Goal: Navigation & Orientation: Find specific page/section

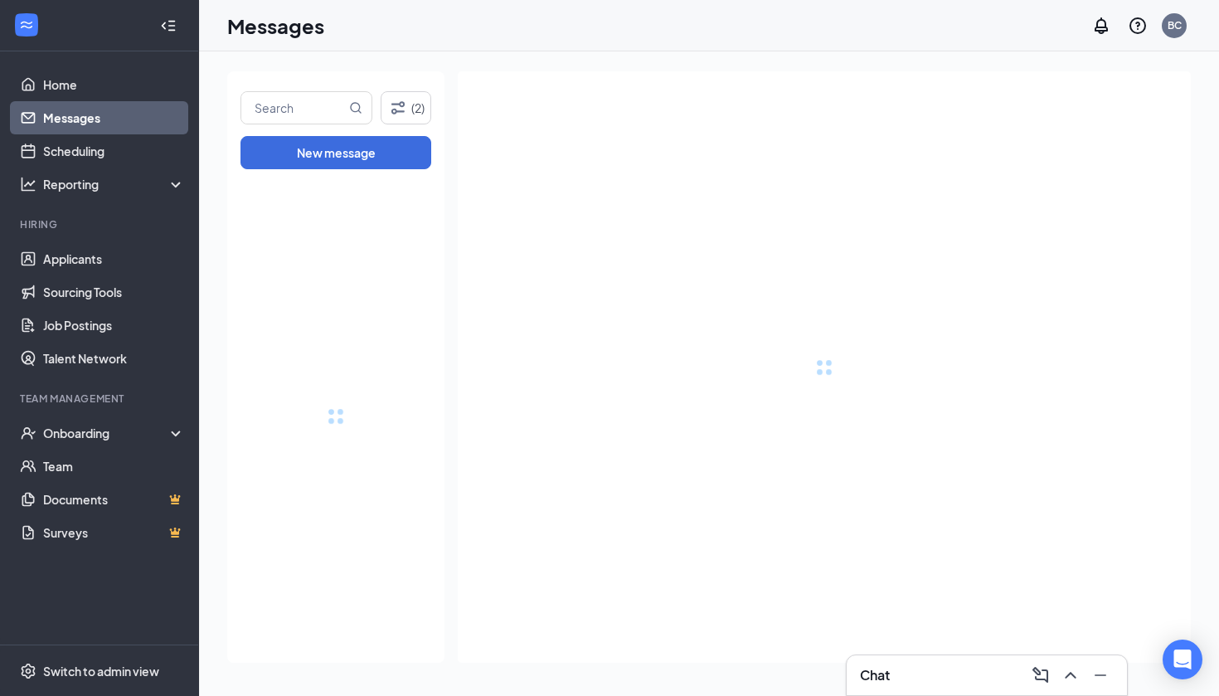
drag, startPoint x: 0, startPoint y: 0, endPoint x: 800, endPoint y: 181, distance: 820.3
click at [800, 181] on div at bounding box center [824, 366] width 733 height 591
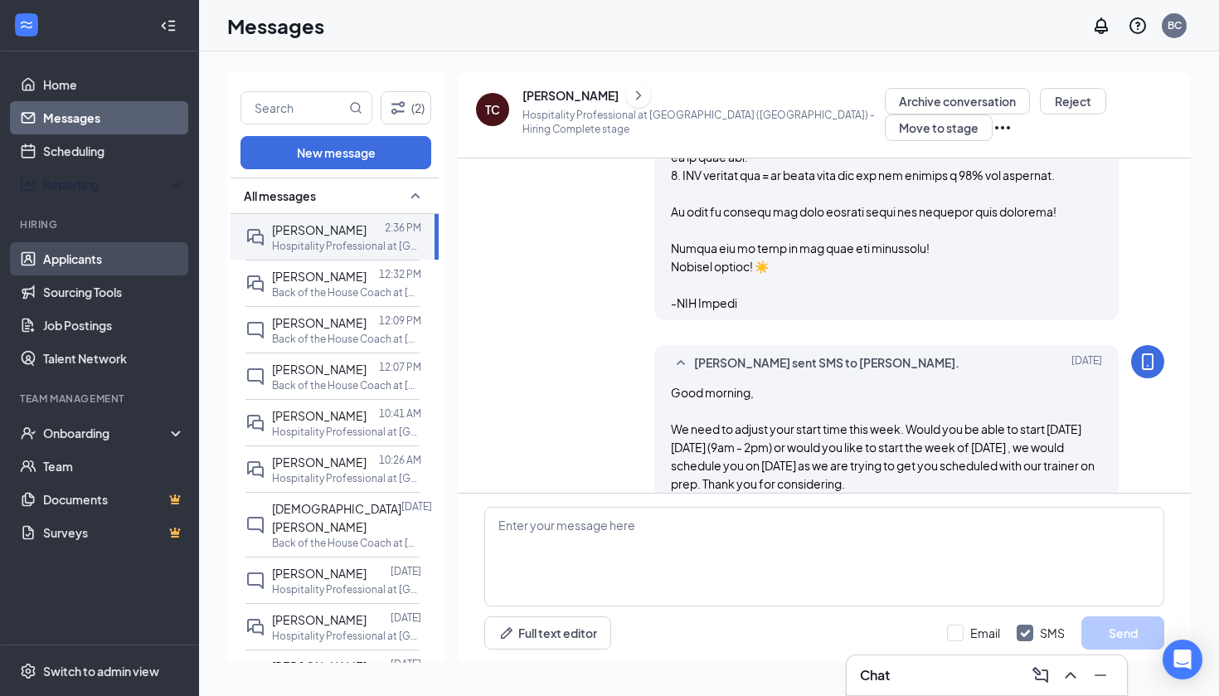
scroll to position [1981, 0]
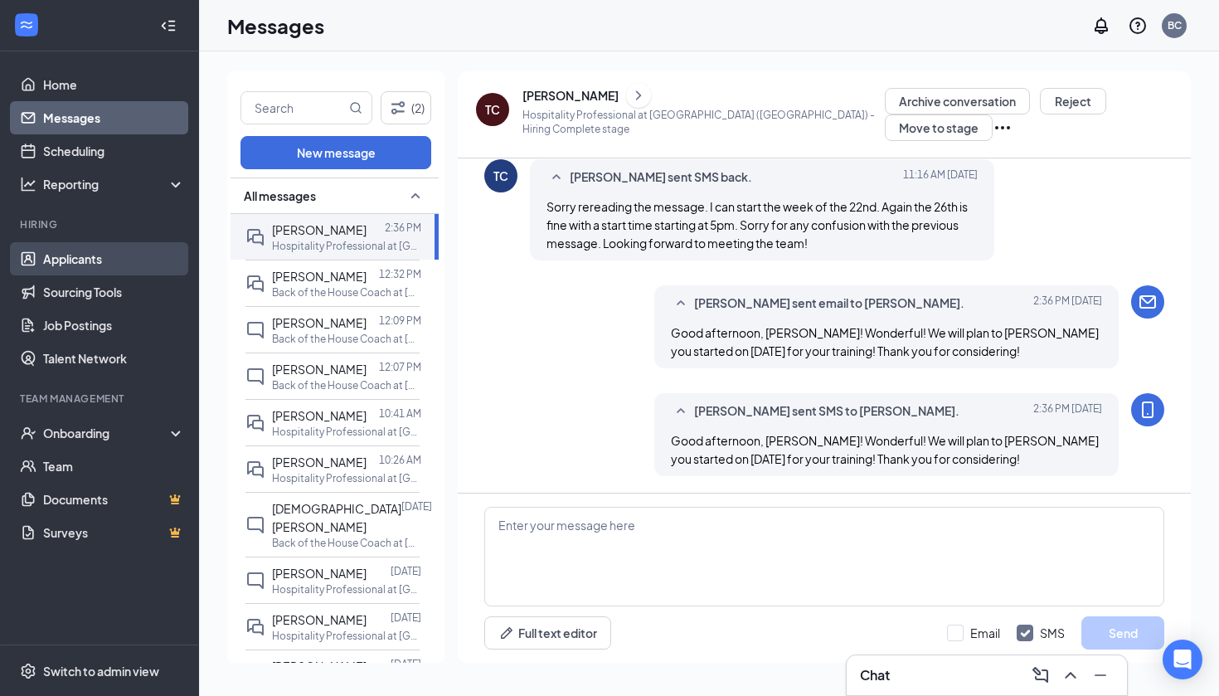
click at [121, 263] on link "Applicants" at bounding box center [114, 258] width 142 height 33
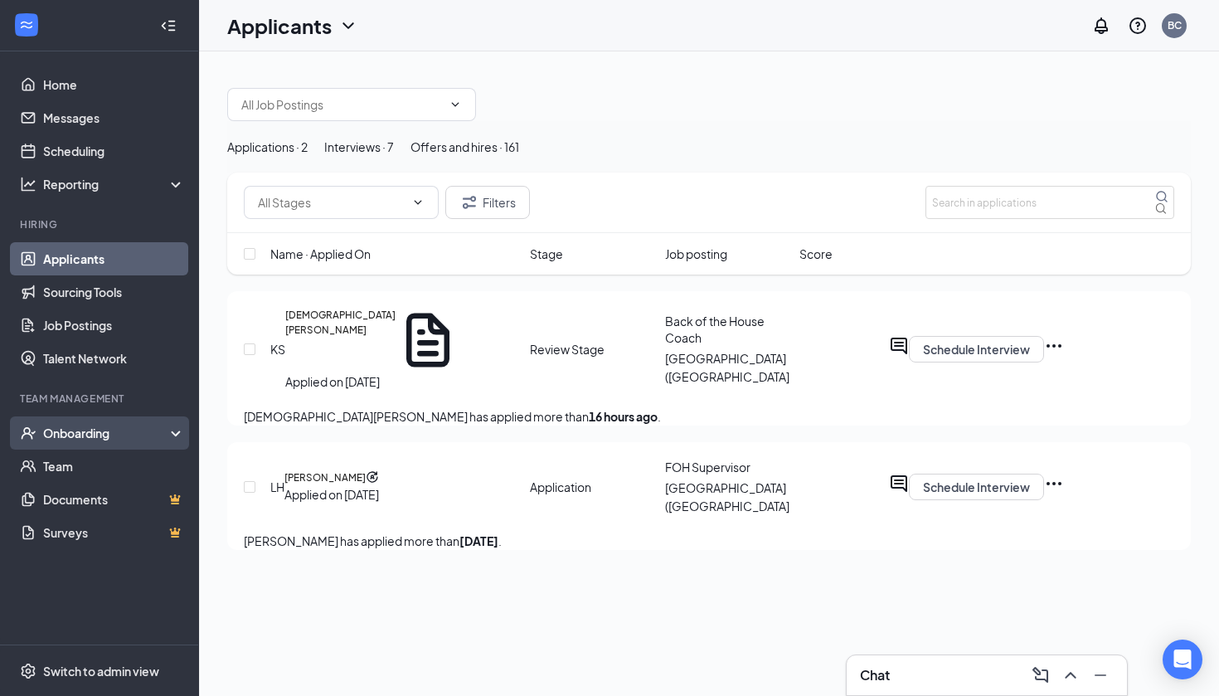
click at [114, 430] on div "Onboarding" at bounding box center [107, 433] width 128 height 17
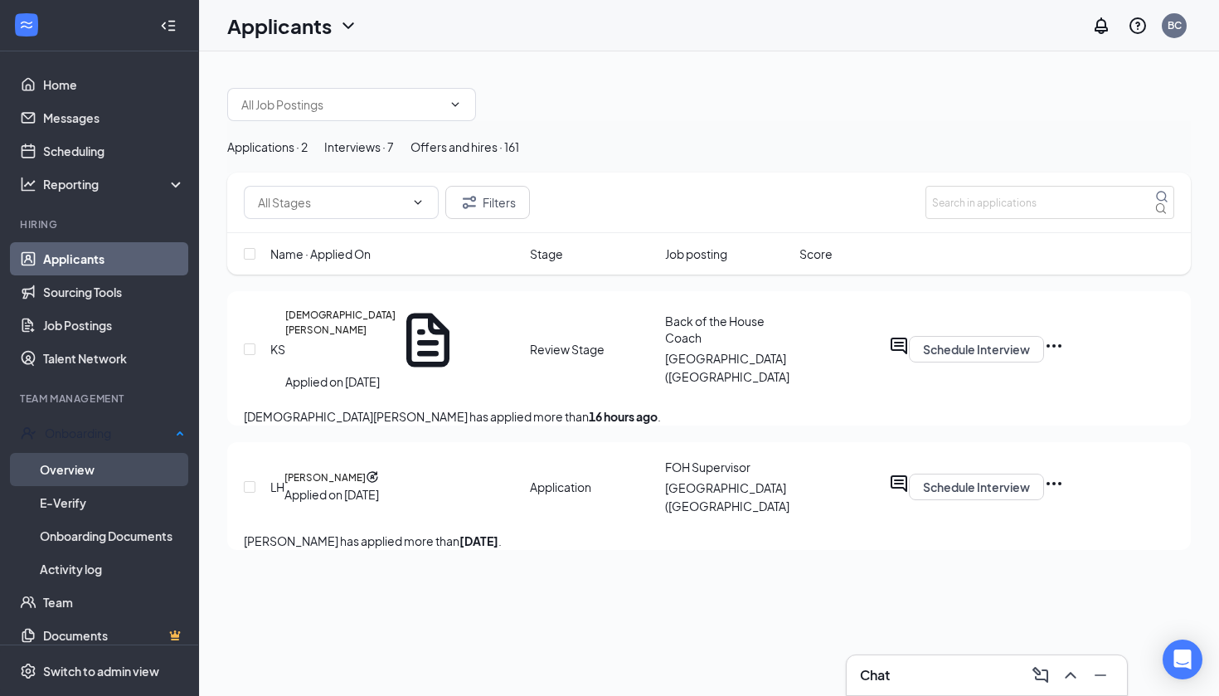
click at [116, 465] on link "Overview" at bounding box center [112, 469] width 145 height 33
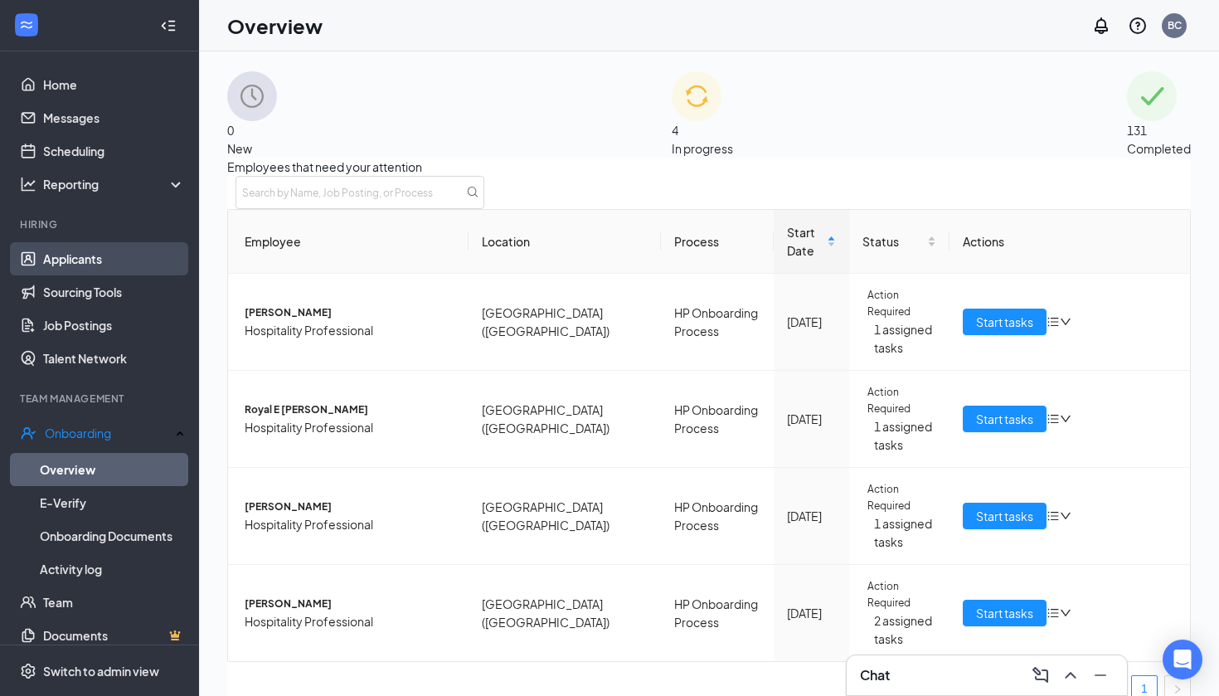
click at [100, 262] on link "Applicants" at bounding box center [114, 258] width 142 height 33
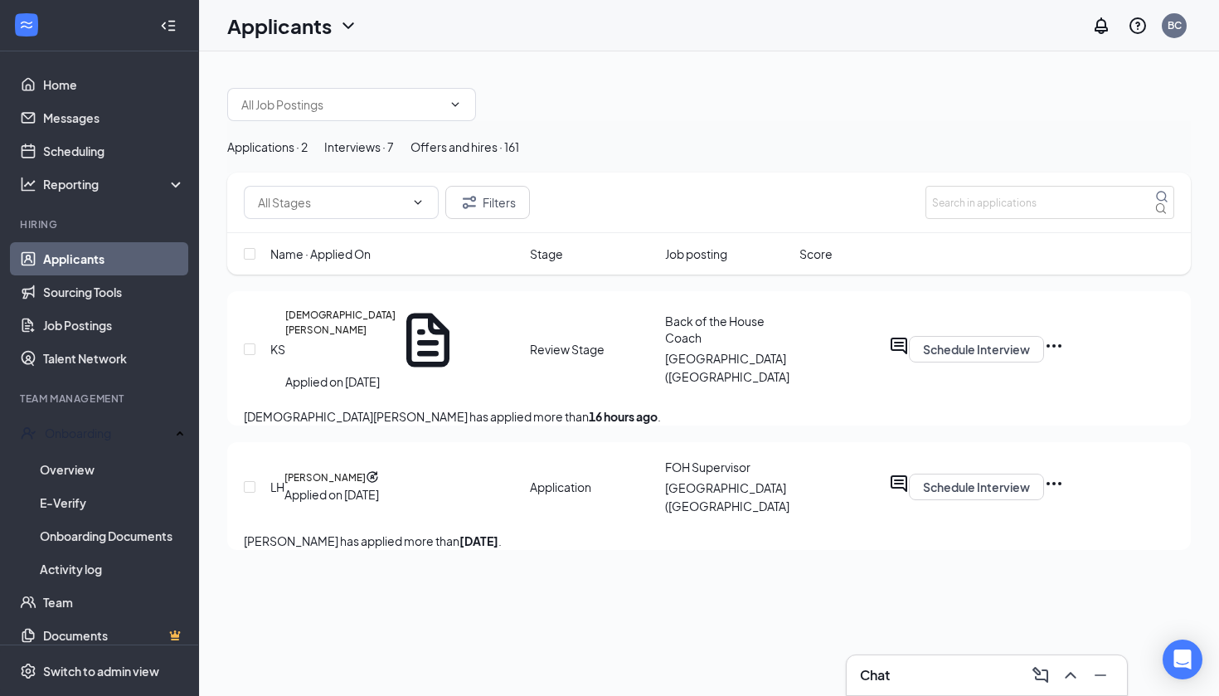
scroll to position [44, 0]
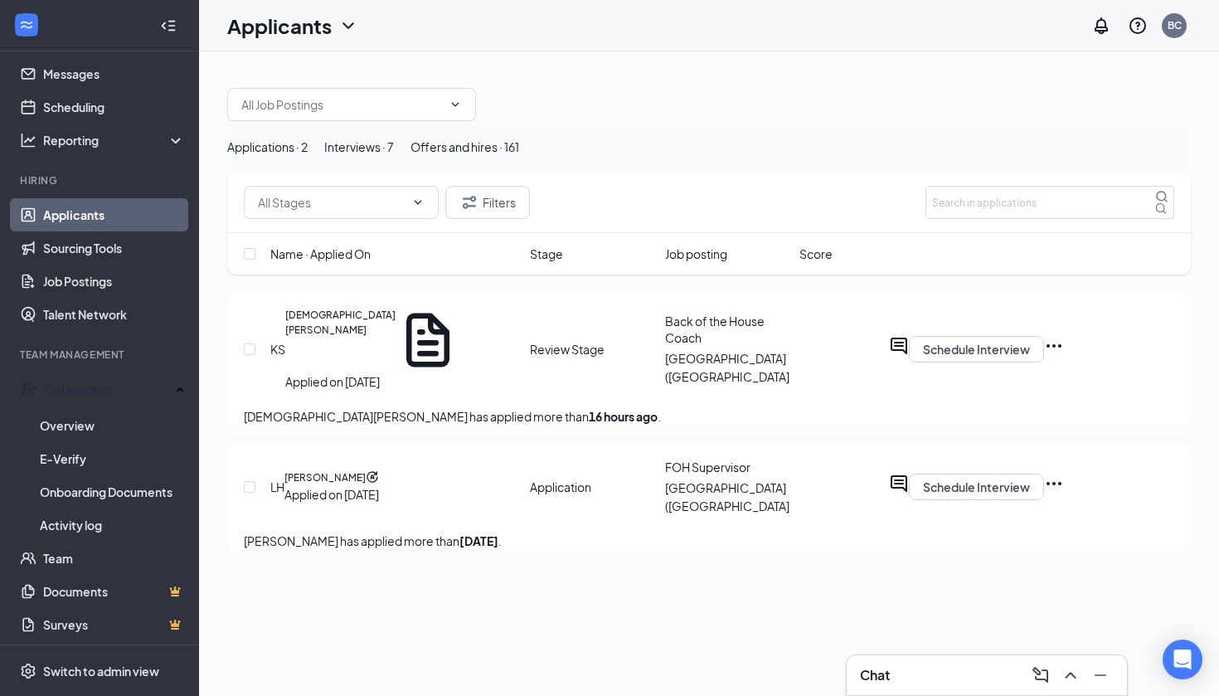
drag, startPoint x: 764, startPoint y: 30, endPoint x: 1025, endPoint y: -63, distance: 276.4
click at [1025, 0] on html "Home Messages Scheduling Reporting Hiring Applicants Sourcing Tools Job Posting…" at bounding box center [609, 348] width 1219 height 696
